Goal: Find specific page/section: Locate a particular part of the current website

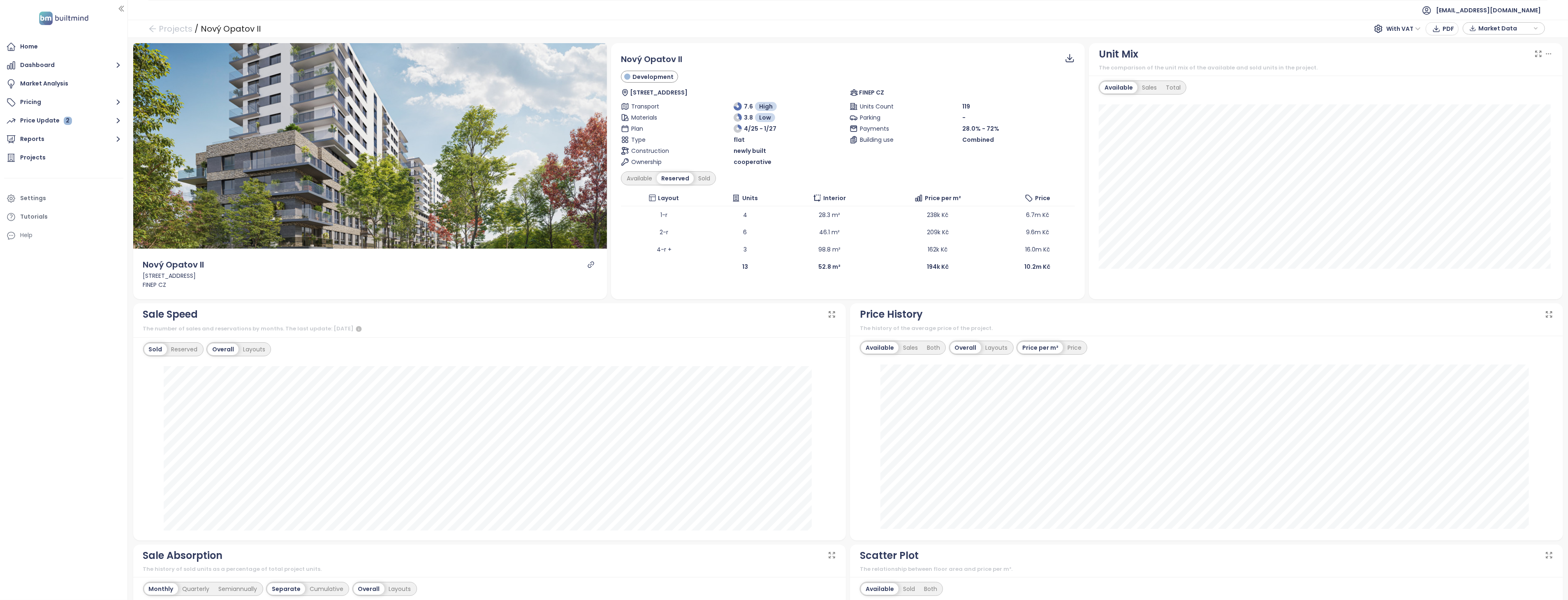
click at [1415, 30] on span "With VAT" at bounding box center [1403, 29] width 35 height 12
click at [1408, 56] on div "Without VAT" at bounding box center [1409, 58] width 36 height 9
click at [702, 180] on div "Sold" at bounding box center [704, 178] width 21 height 12
click at [680, 180] on div "Reserved" at bounding box center [674, 178] width 35 height 12
click at [701, 175] on div "Sold" at bounding box center [704, 178] width 21 height 12
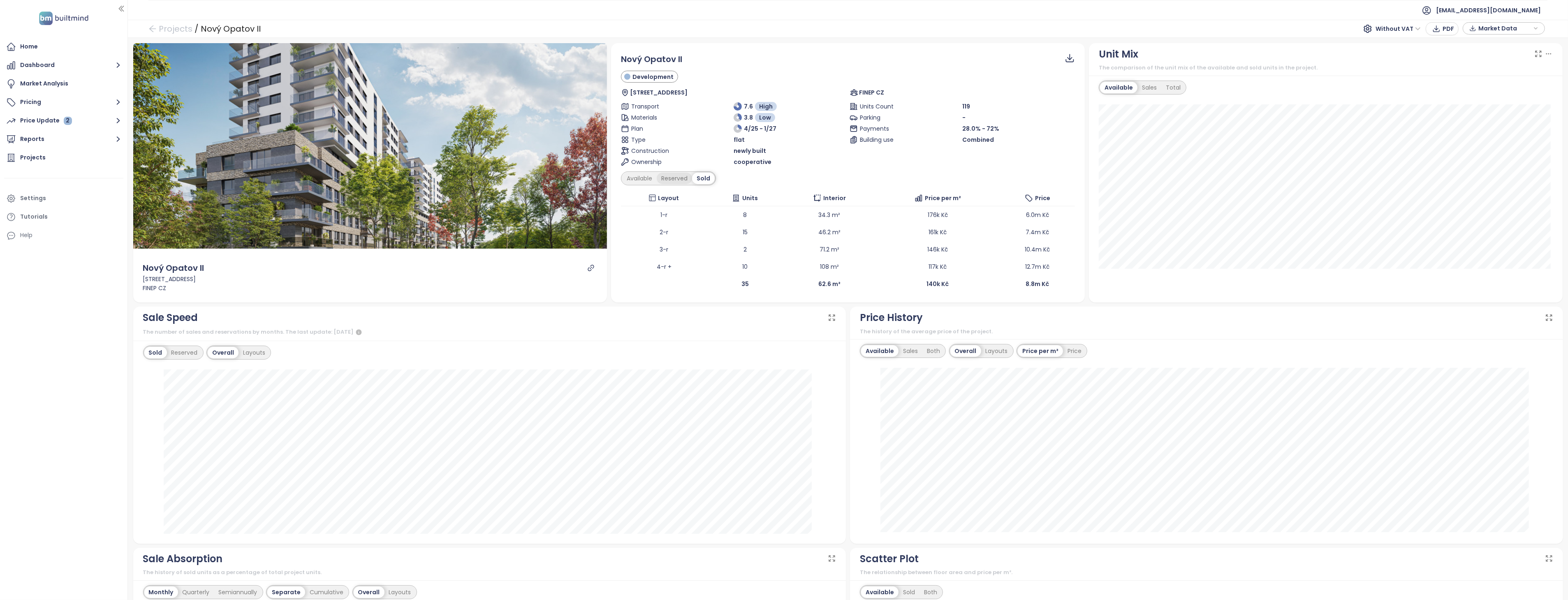
click at [675, 175] on div "Reserved" at bounding box center [674, 178] width 35 height 12
click at [651, 175] on div "Available" at bounding box center [639, 178] width 35 height 12
click at [670, 175] on div "Reserved" at bounding box center [677, 178] width 35 height 12
click at [701, 176] on div "Sold" at bounding box center [704, 178] width 21 height 12
click at [684, 176] on div "Reserved" at bounding box center [674, 178] width 35 height 12
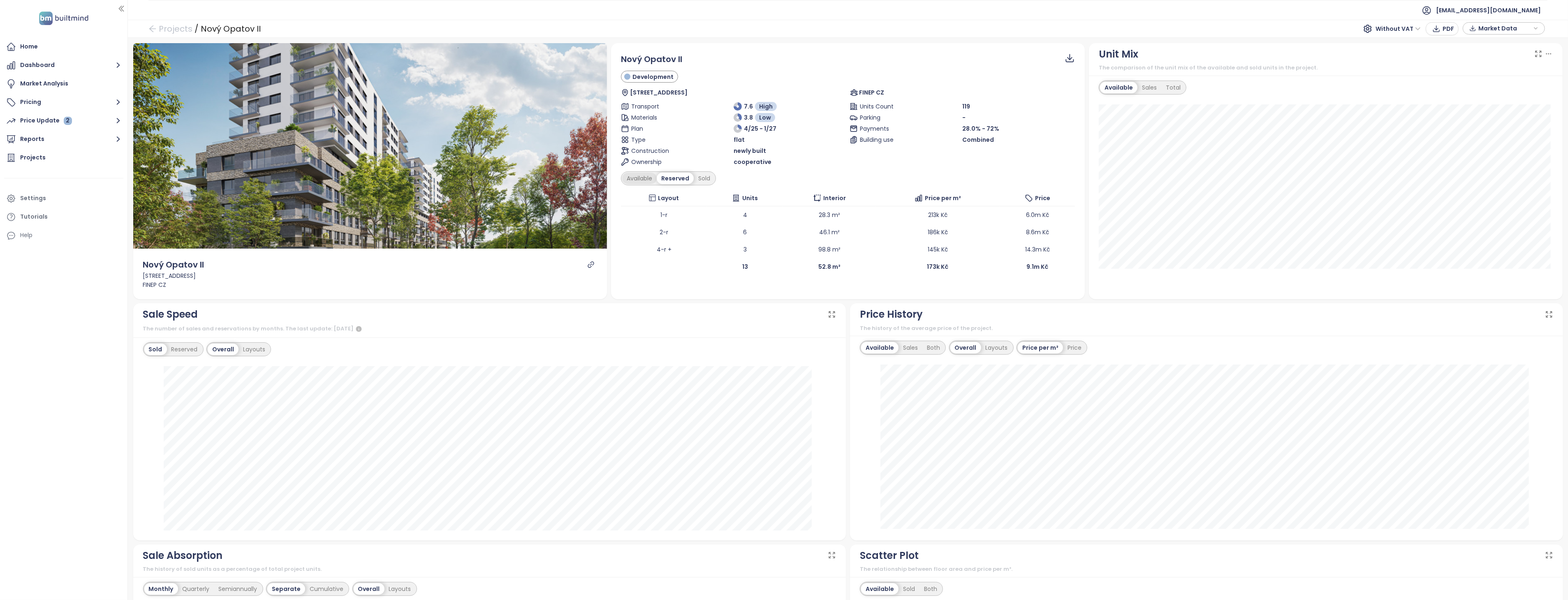
click at [637, 175] on div "Available" at bounding box center [639, 178] width 35 height 12
click at [661, 178] on div "Reserved" at bounding box center [677, 178] width 35 height 12
click at [695, 176] on div "Sold" at bounding box center [704, 178] width 21 height 12
click at [676, 180] on div "Reserved" at bounding box center [674, 178] width 35 height 12
click at [706, 178] on div "Sold" at bounding box center [704, 178] width 21 height 12
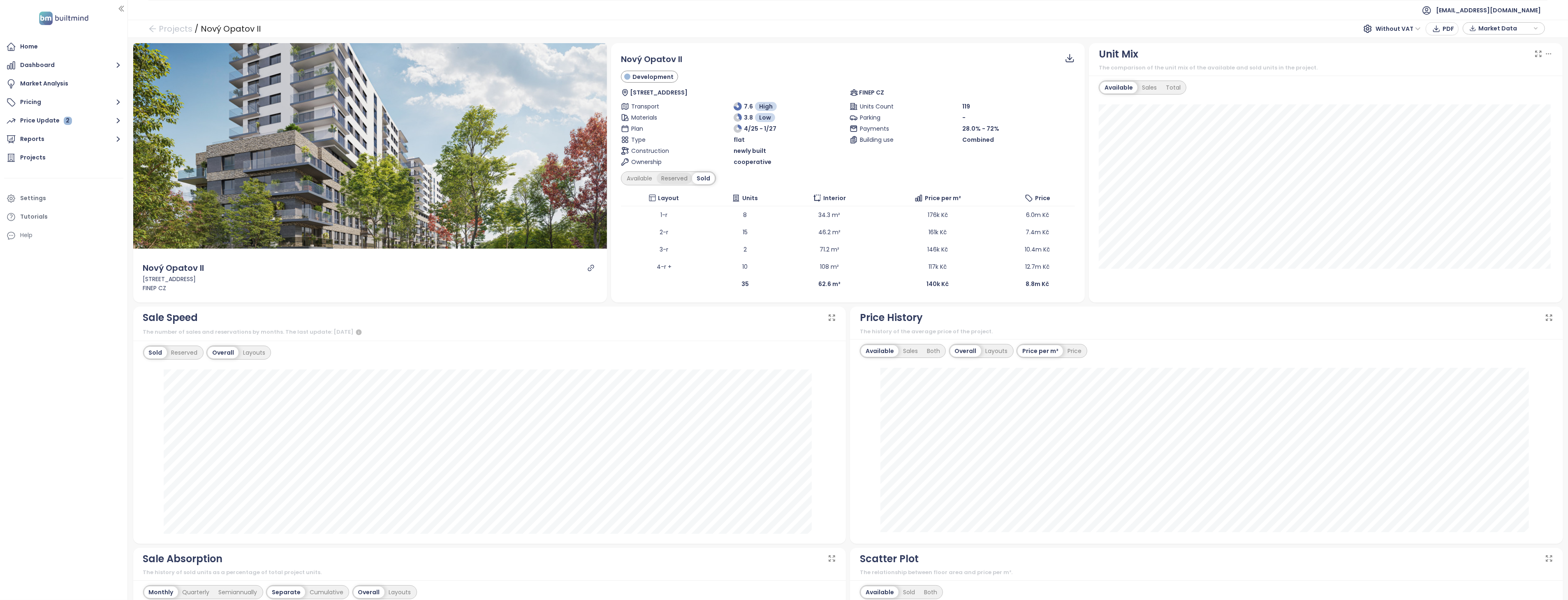
click at [666, 176] on div "Reserved" at bounding box center [674, 178] width 35 height 12
click at [634, 175] on div "Available" at bounding box center [639, 178] width 35 height 12
click at [666, 177] on div "Reserved" at bounding box center [677, 178] width 35 height 12
click at [706, 178] on div "Sold" at bounding box center [704, 178] width 21 height 12
click at [671, 178] on div "Reserved" at bounding box center [674, 178] width 35 height 12
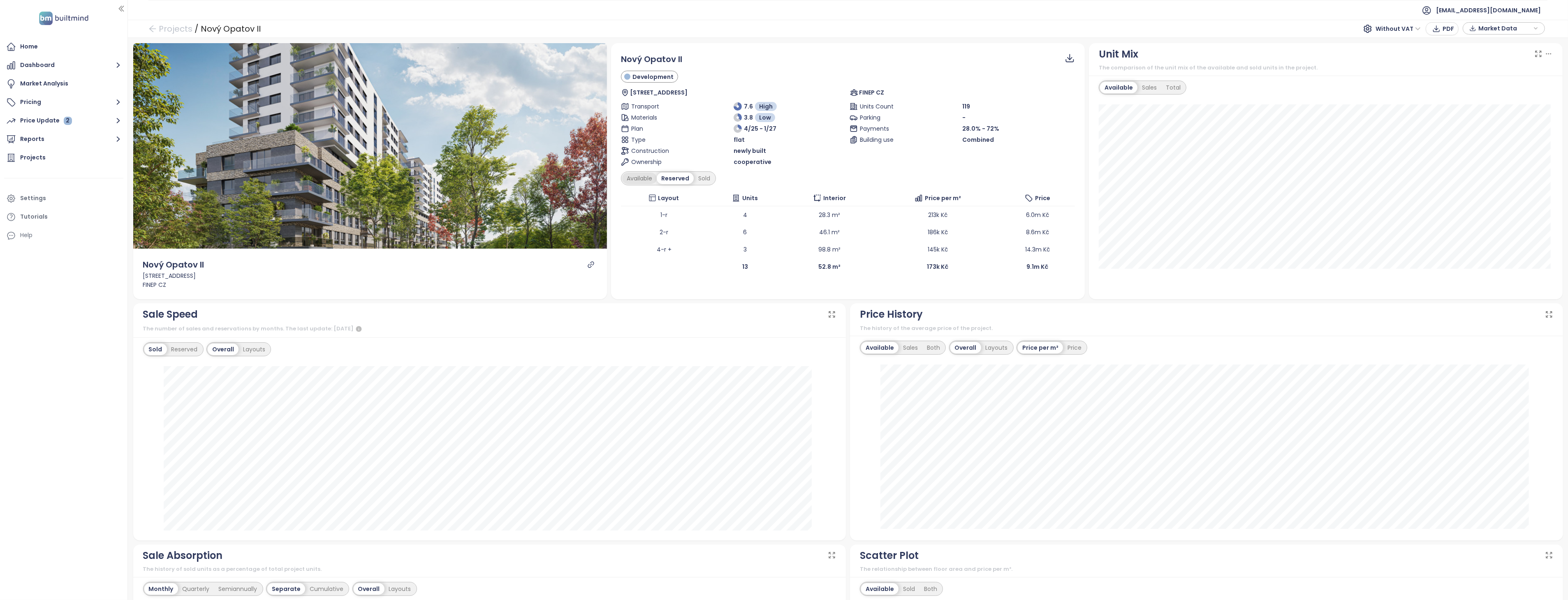
click at [636, 178] on div "Available" at bounding box center [639, 178] width 35 height 12
click at [671, 183] on div "Reserved" at bounding box center [677, 178] width 35 height 12
click at [698, 177] on div "Sold" at bounding box center [704, 178] width 21 height 12
click at [673, 178] on div "Reserved" at bounding box center [674, 178] width 35 height 12
click at [641, 178] on div "Available" at bounding box center [639, 178] width 35 height 12
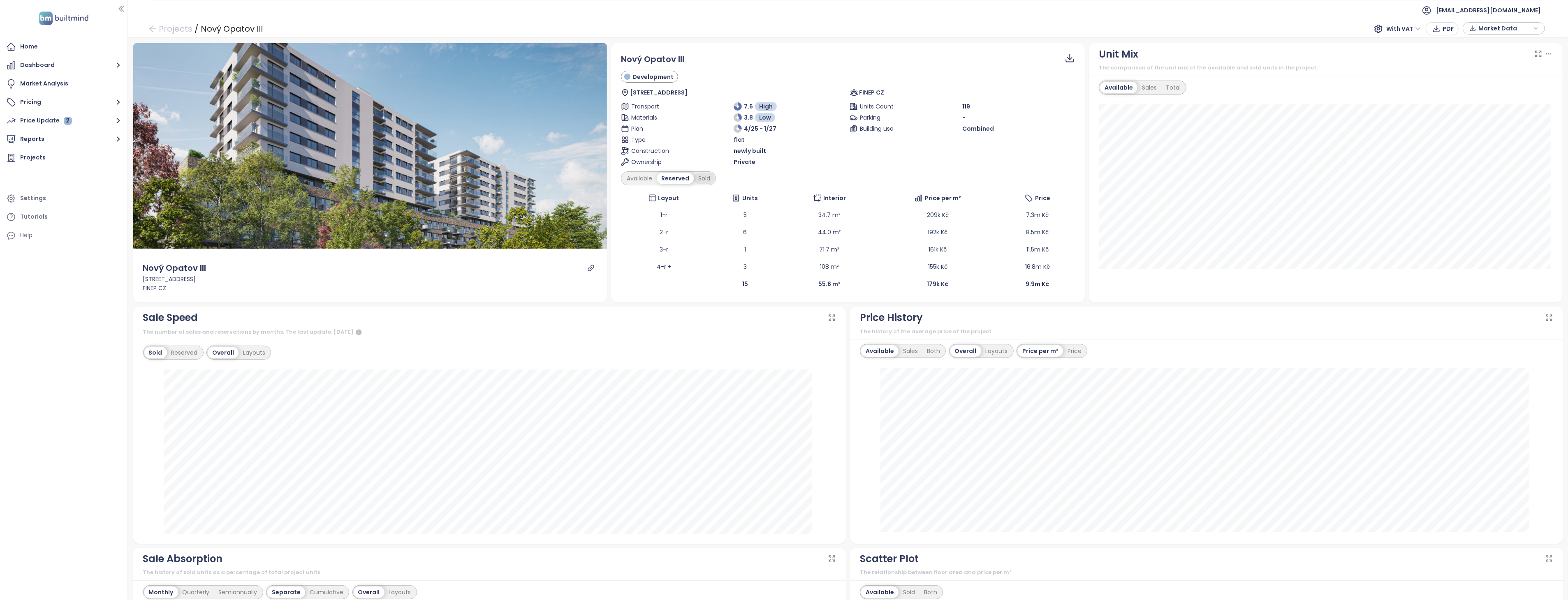
click at [702, 179] on div "Sold" at bounding box center [704, 178] width 21 height 12
click at [662, 178] on div "Reserved" at bounding box center [674, 178] width 35 height 12
click at [642, 178] on div "Available" at bounding box center [639, 178] width 35 height 12
click at [663, 178] on div "Reserved" at bounding box center [677, 178] width 35 height 12
click at [696, 178] on div "Sold" at bounding box center [704, 178] width 21 height 12
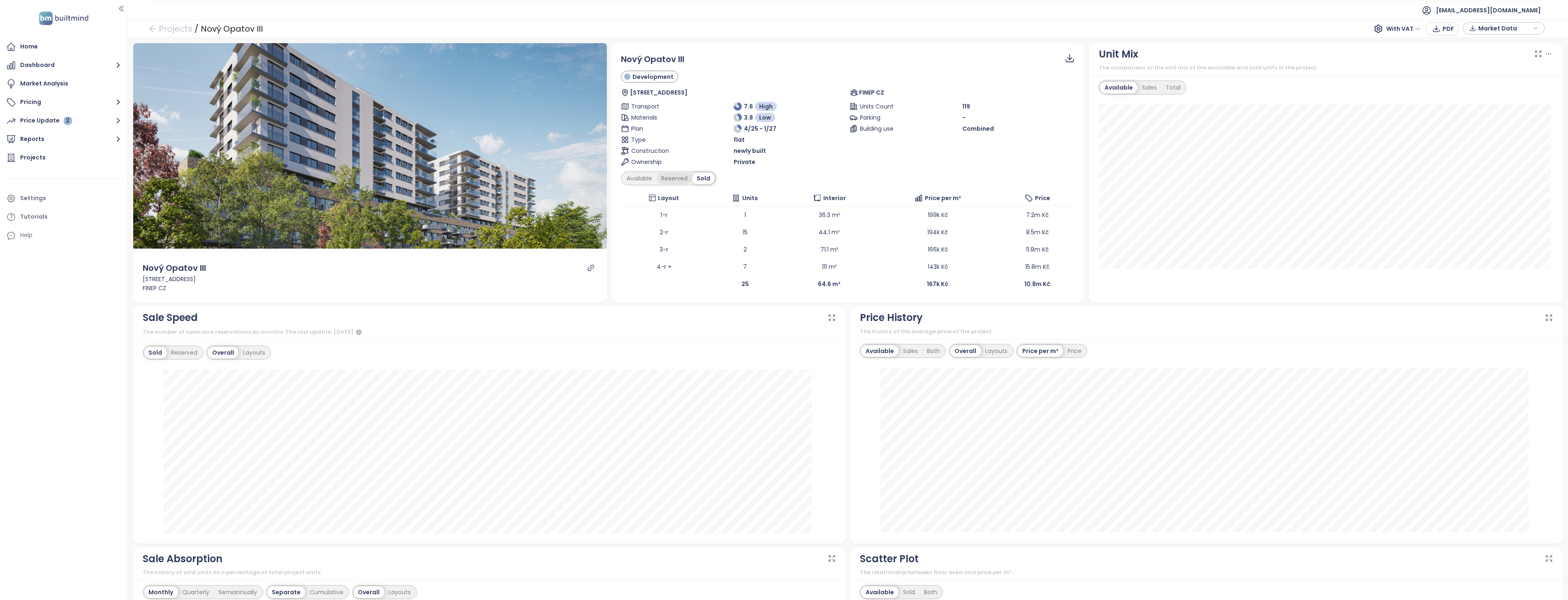
click at [673, 179] on div "Reserved" at bounding box center [674, 178] width 35 height 12
click at [644, 178] on div "Available" at bounding box center [639, 178] width 35 height 12
click at [708, 178] on div "Sold" at bounding box center [705, 178] width 21 height 12
click at [674, 180] on div "Reserved" at bounding box center [674, 178] width 35 height 12
click at [643, 180] on div "Available" at bounding box center [639, 178] width 35 height 12
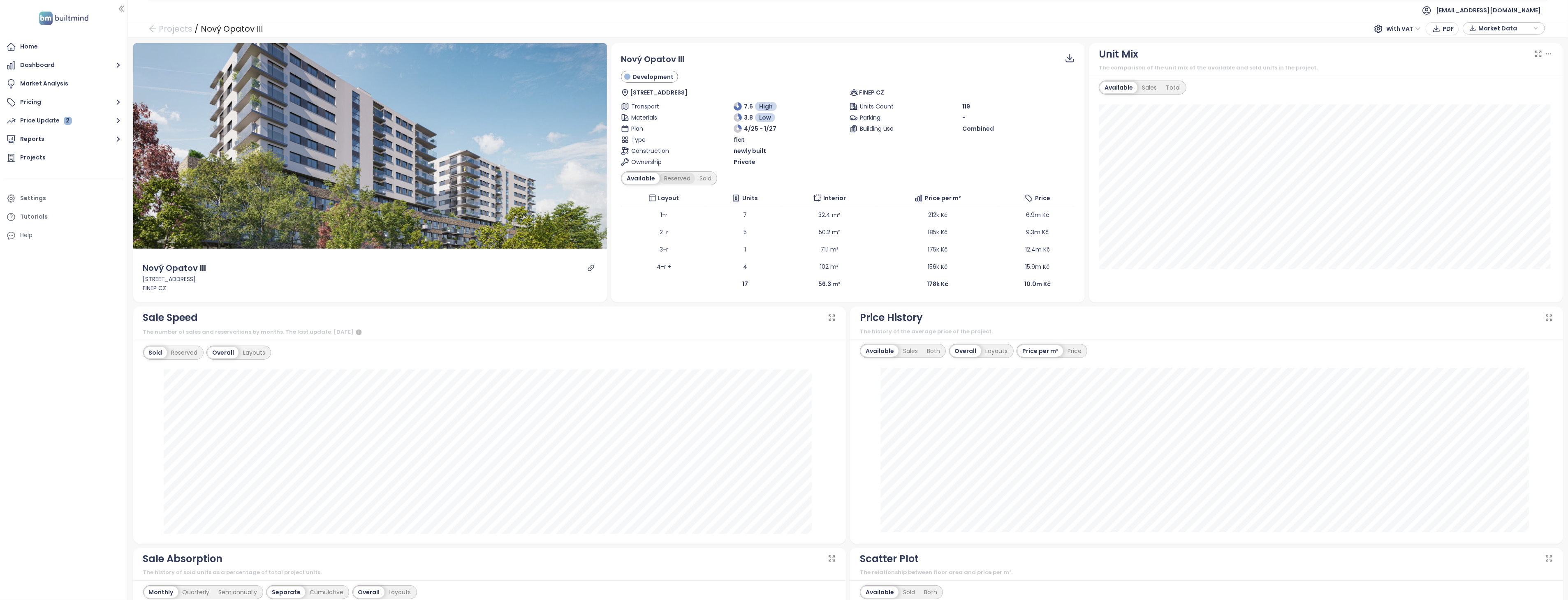
click at [674, 178] on div "Reserved" at bounding box center [677, 178] width 35 height 12
click at [701, 178] on div "Sold" at bounding box center [704, 178] width 21 height 12
click at [667, 178] on div "Reserved" at bounding box center [674, 178] width 35 height 12
click at [642, 178] on div "Available" at bounding box center [639, 178] width 35 height 12
click at [668, 177] on div "Reserved" at bounding box center [677, 178] width 35 height 12
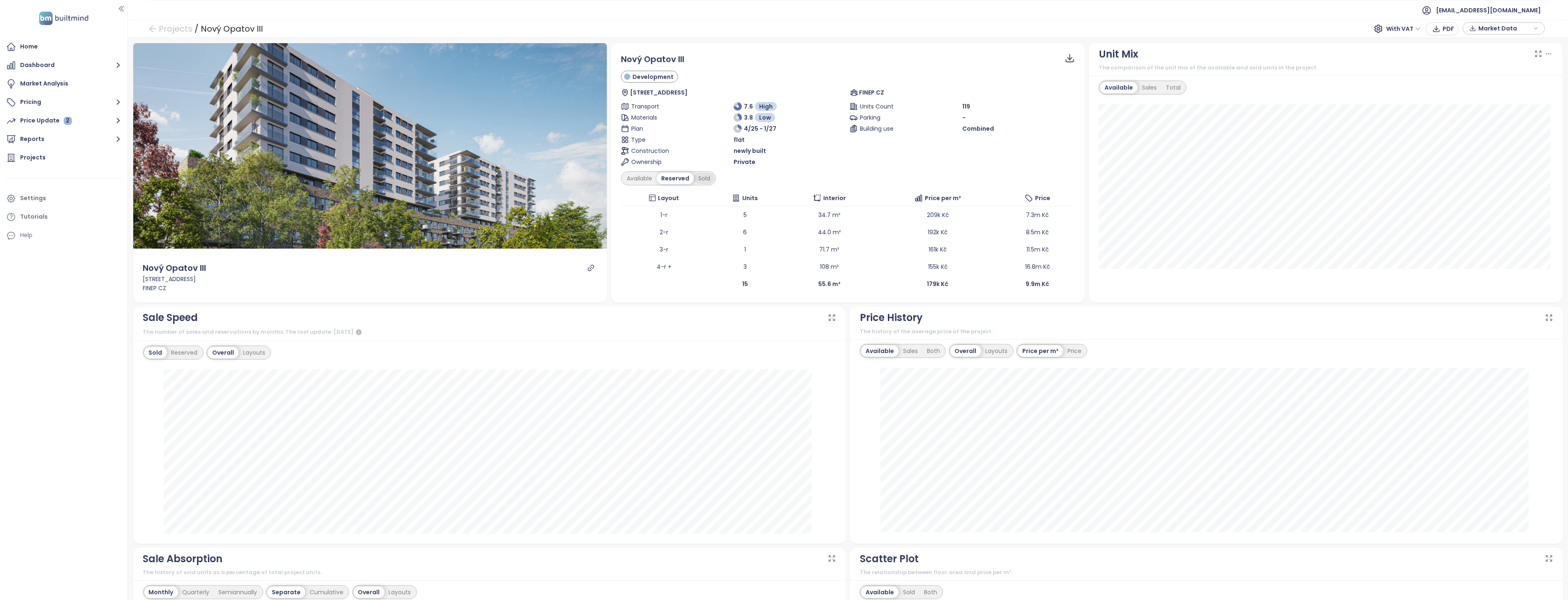
click at [704, 177] on div "Sold" at bounding box center [704, 178] width 21 height 12
click at [675, 178] on div "Reserved" at bounding box center [674, 178] width 35 height 12
click at [643, 179] on div "Available" at bounding box center [639, 178] width 35 height 12
click at [668, 179] on div "Reserved" at bounding box center [677, 178] width 35 height 12
click at [708, 180] on div "Sold" at bounding box center [704, 178] width 21 height 12
